Goal: Transaction & Acquisition: Book appointment/travel/reservation

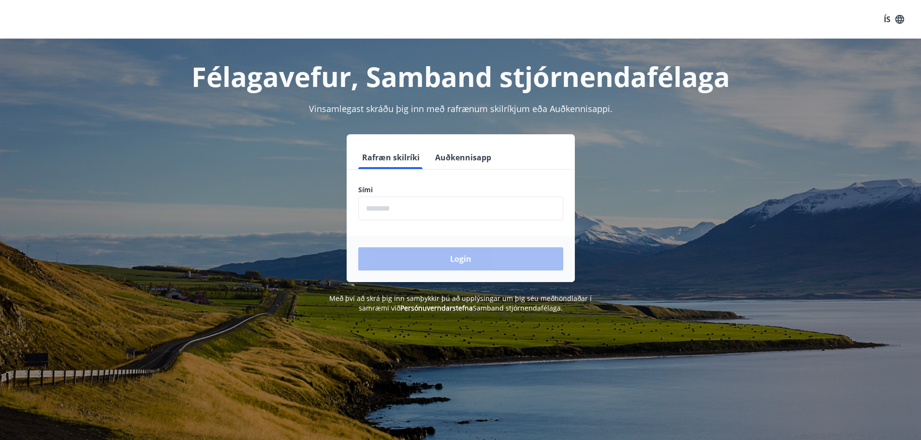
click at [437, 216] on input "phone" at bounding box center [460, 209] width 205 height 24
type input "********"
click at [420, 262] on button "Login" at bounding box center [460, 259] width 205 height 23
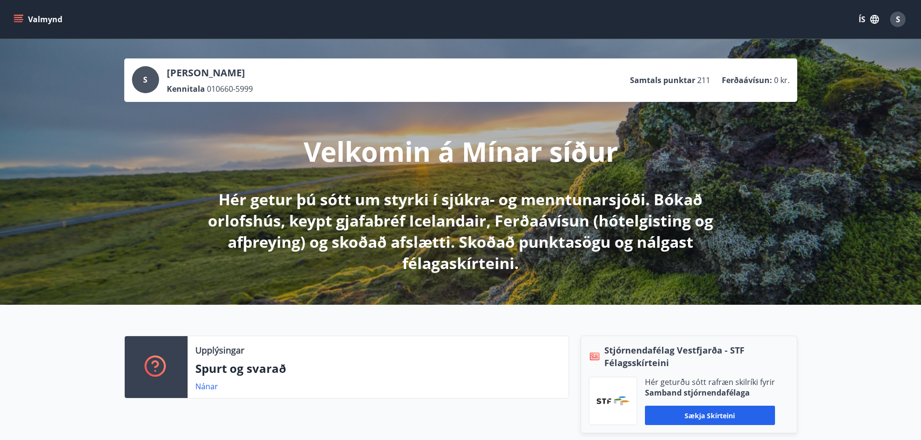
click at [13, 17] on button "Valmynd" at bounding box center [39, 19] width 55 height 17
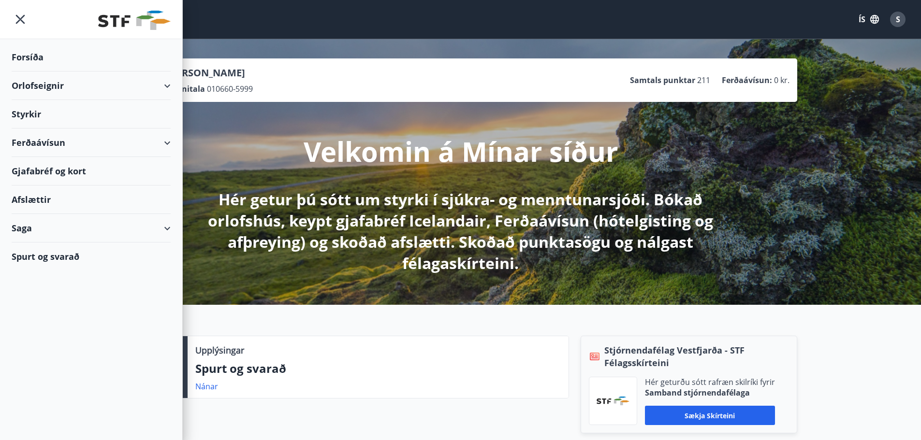
click at [36, 85] on div "Orlofseignir" at bounding box center [91, 86] width 159 height 29
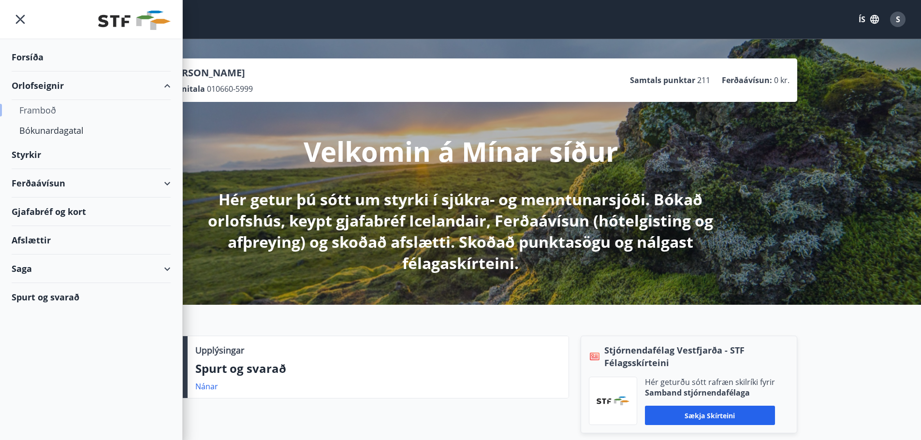
click at [37, 106] on div "Framboð" at bounding box center [91, 110] width 144 height 20
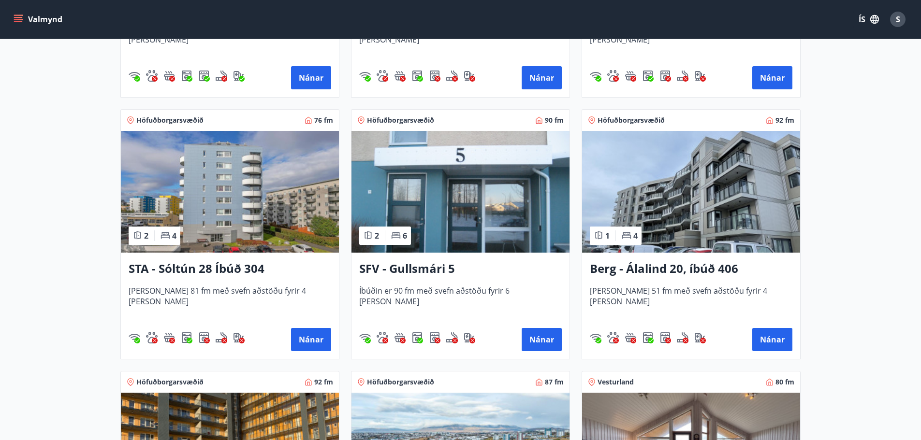
scroll to position [1160, 0]
click at [547, 343] on button "Nánar" at bounding box center [542, 340] width 40 height 23
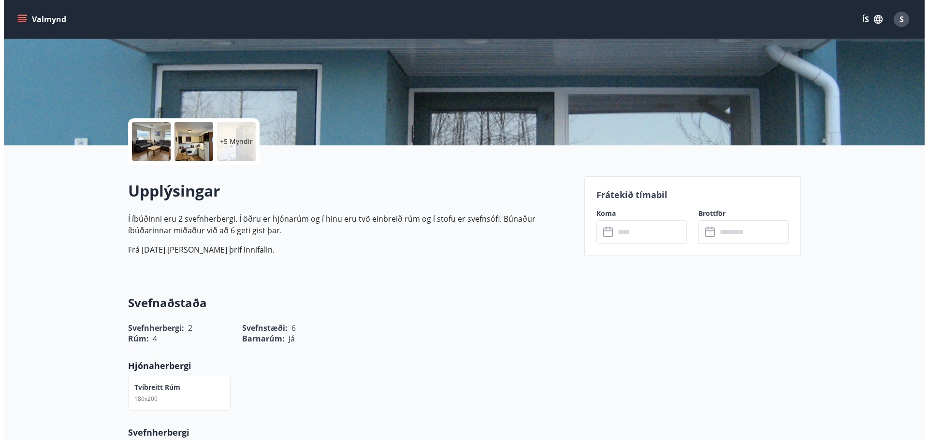
scroll to position [145, 0]
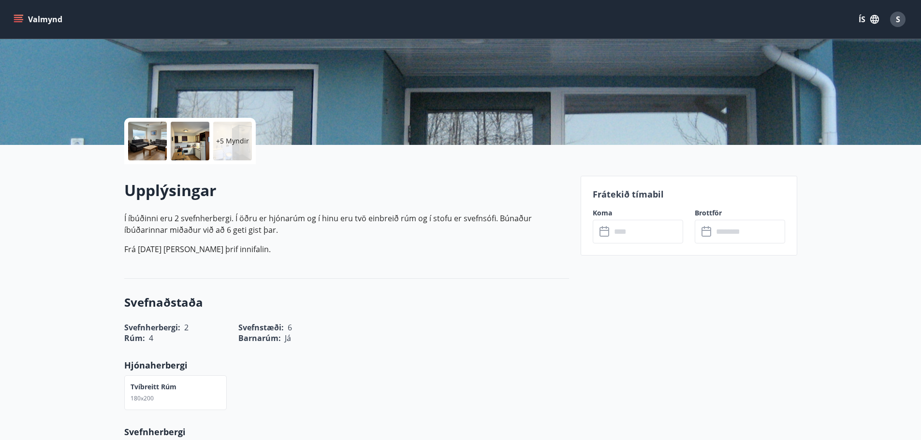
click at [608, 234] on icon at bounding box center [605, 232] width 12 height 12
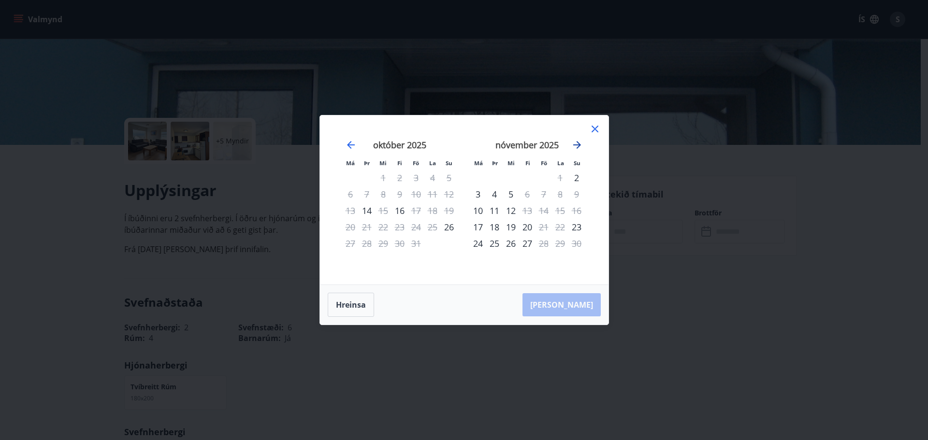
click at [579, 146] on icon "Move forward to switch to the next month." at bounding box center [577, 145] width 8 height 8
click at [352, 142] on icon "Move backward to switch to the previous month." at bounding box center [351, 145] width 12 height 12
